Goal: Find specific page/section: Find specific page/section

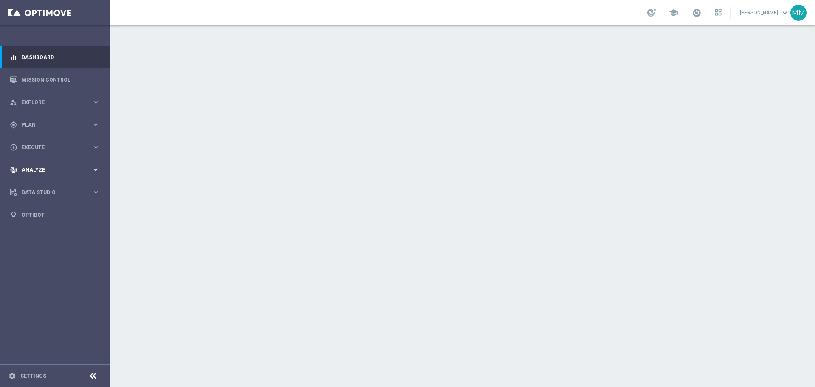
click at [57, 165] on div "track_changes Analyze keyboard_arrow_right" at bounding box center [55, 169] width 110 height 22
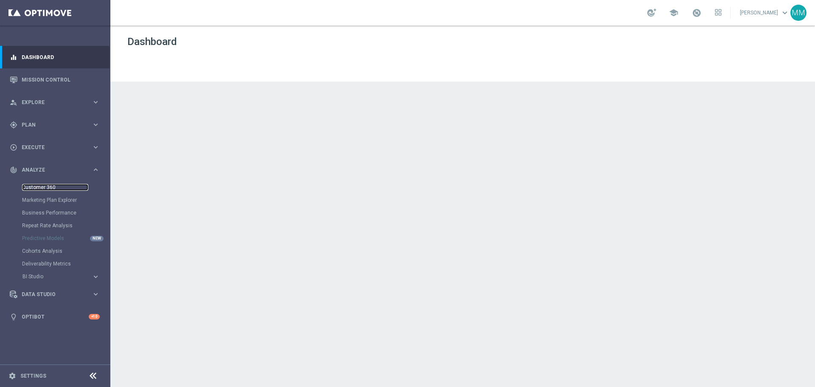
click at [49, 188] on link "Customer 360" at bounding box center [55, 187] width 66 height 7
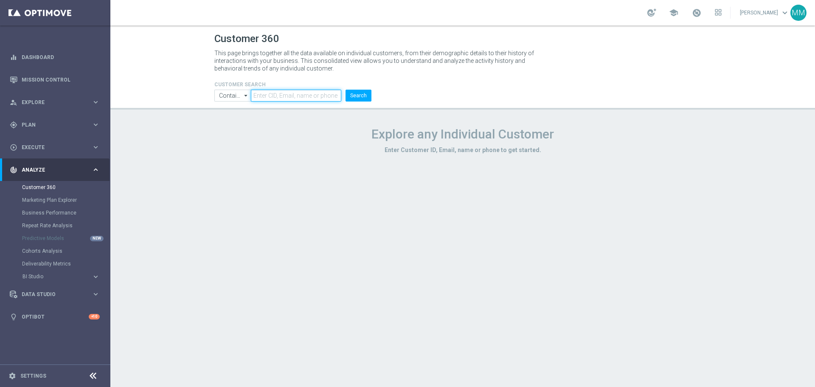
click at [271, 98] on input "text" at bounding box center [296, 96] width 90 height 12
paste input "1782257"
type input "1782257"
click at [358, 96] on button "Search" at bounding box center [359, 96] width 26 height 12
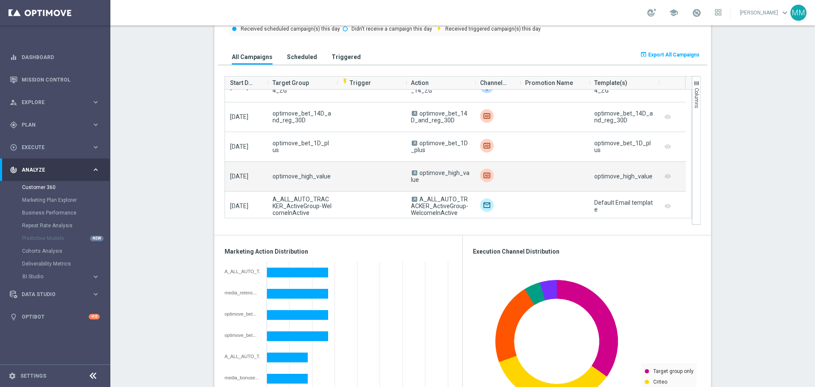
scroll to position [383, 0]
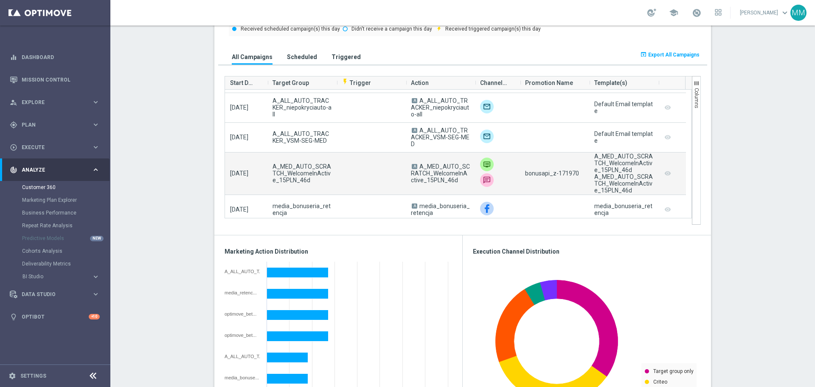
click at [563, 172] on span "bonusapi_z-171970" at bounding box center [552, 173] width 54 height 7
copy span "171970"
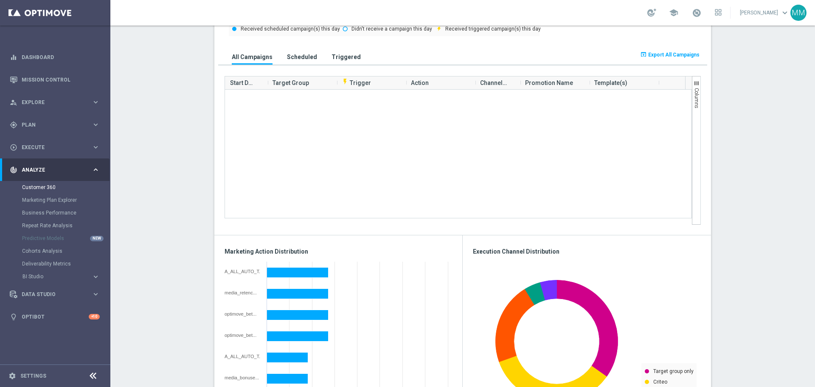
scroll to position [509, 0]
